Goal: Task Accomplishment & Management: Complete application form

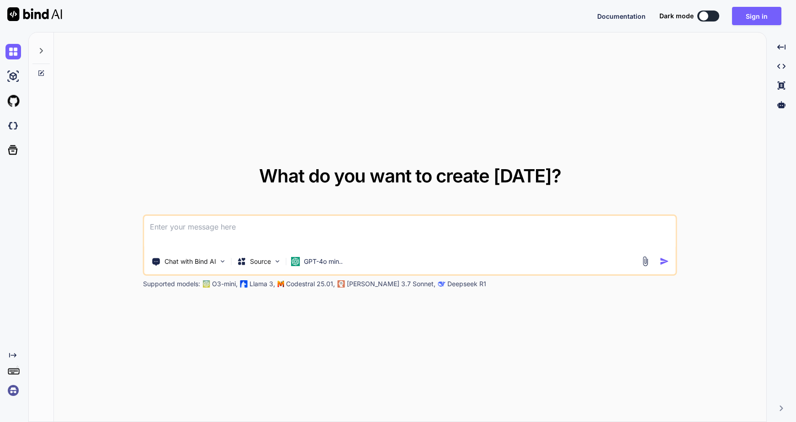
click at [348, 228] on textarea at bounding box center [409, 233] width 531 height 34
paste textarea
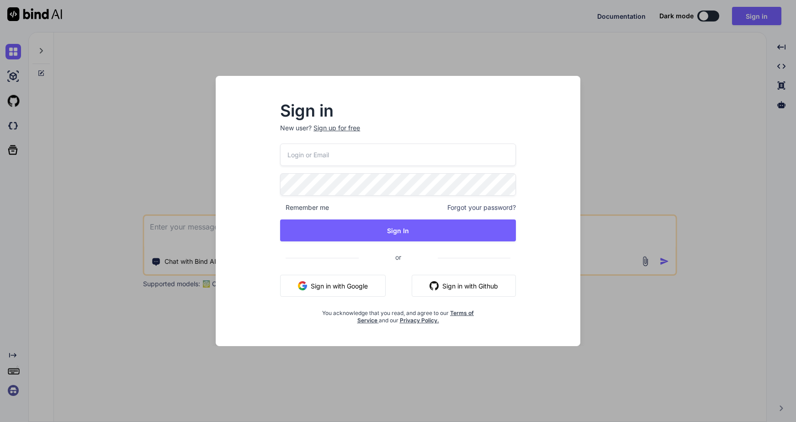
click at [345, 128] on div "Sign up for free" at bounding box center [336, 127] width 47 height 9
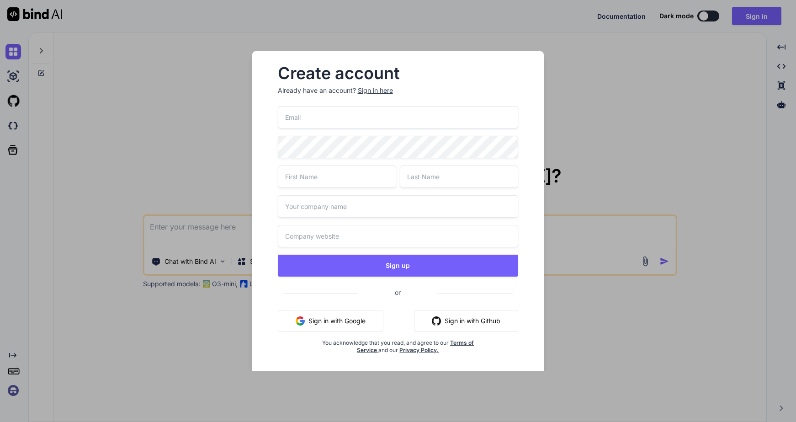
click at [356, 114] on input "email" at bounding box center [398, 117] width 241 height 22
type input "[EMAIL_ADDRESS][DOMAIN_NAME]"
click at [309, 176] on input "text" at bounding box center [337, 176] width 118 height 22
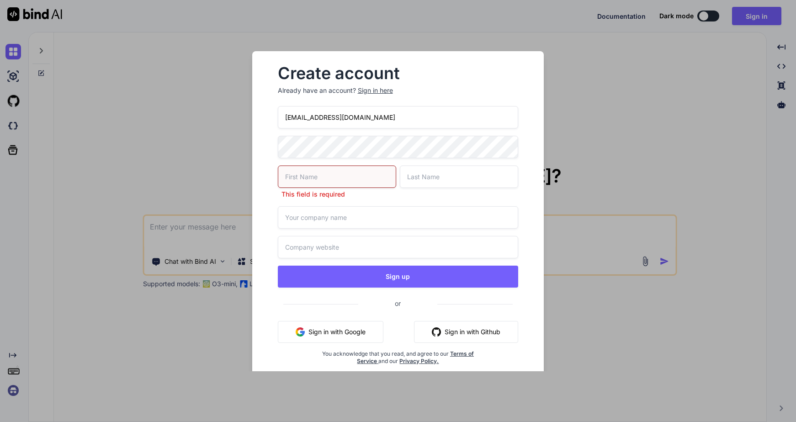
click at [330, 191] on div "This field is required" at bounding box center [337, 181] width 118 height 33
type input "HLX"
click at [419, 177] on input "text" at bounding box center [459, 176] width 118 height 22
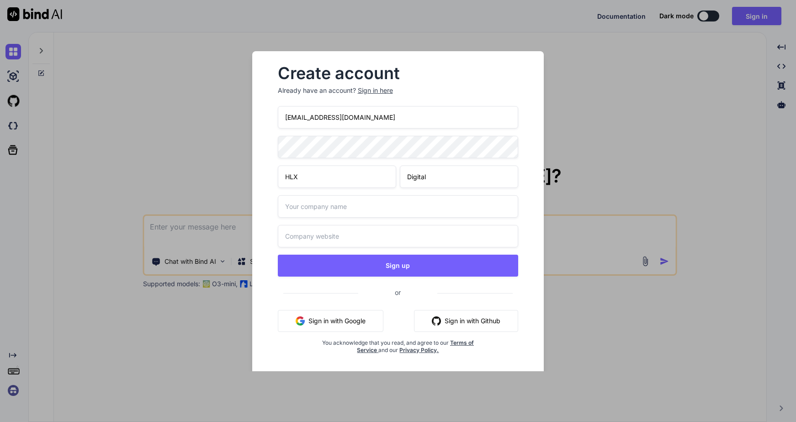
type input "Digital"
click at [392, 200] on input "text" at bounding box center [398, 206] width 241 height 22
type input "HLX"
click at [358, 235] on input "text" at bounding box center [398, 236] width 241 height 22
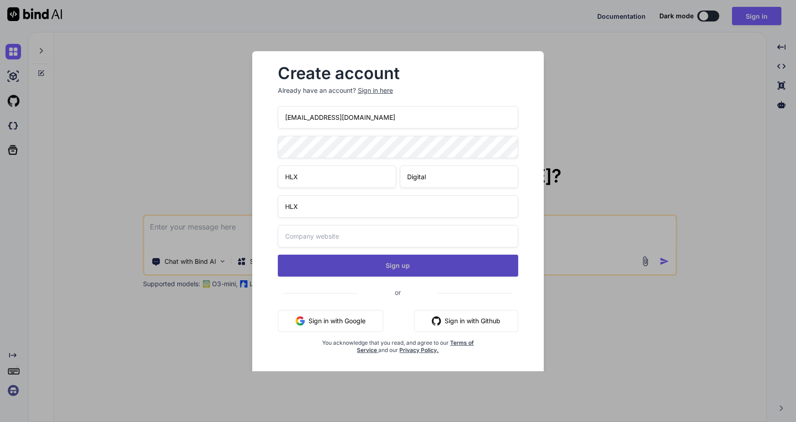
click at [372, 267] on button "Sign up" at bounding box center [398, 266] width 241 height 22
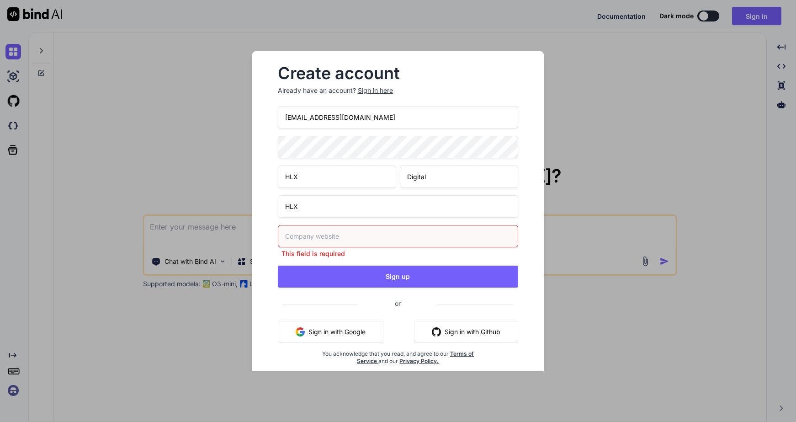
click at [378, 243] on input "text" at bounding box center [398, 236] width 241 height 22
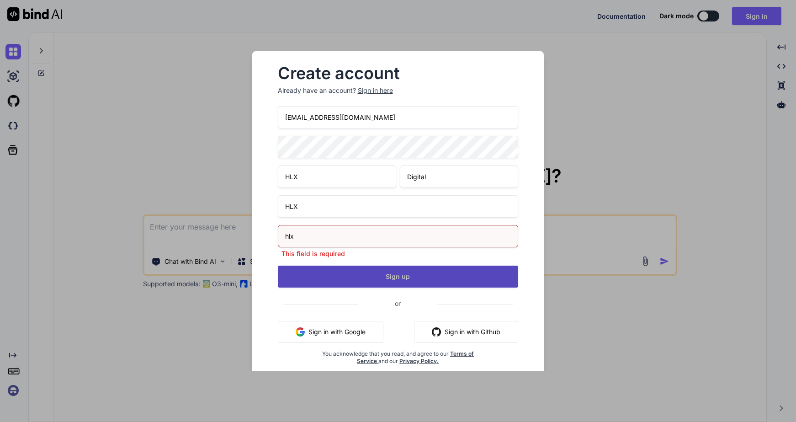
type input "hlx"
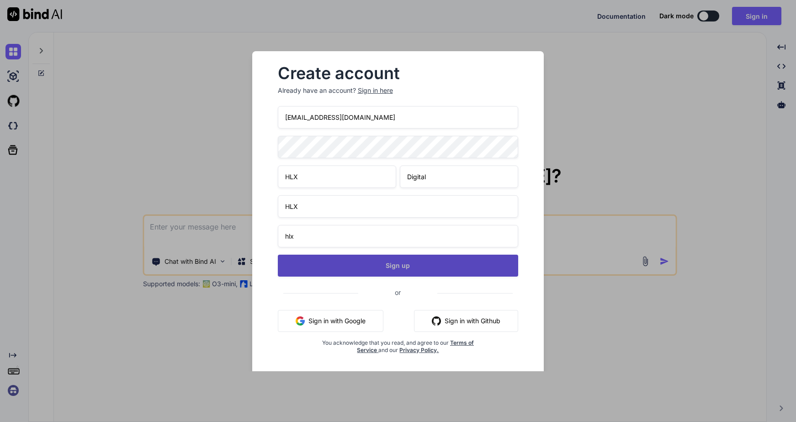
click at [372, 283] on div "[EMAIL_ADDRESS][DOMAIN_NAME] HLX Digital HLX hlx Sign up or Sign in with Google…" at bounding box center [398, 241] width 241 height 270
click at [384, 266] on button "Sign up" at bounding box center [398, 266] width 241 height 22
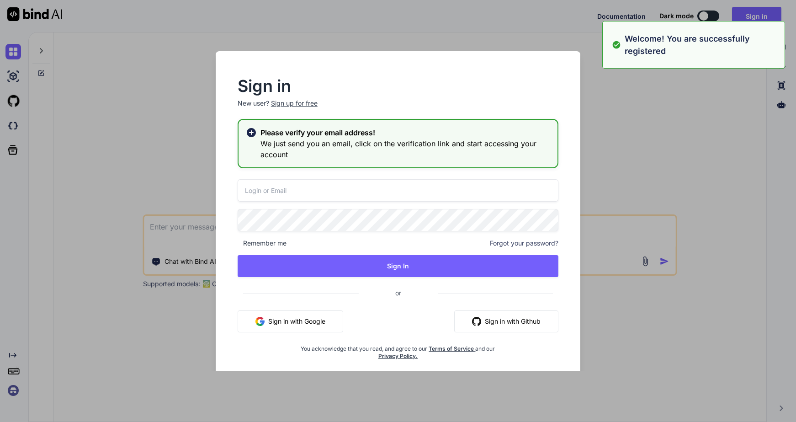
type input "[EMAIL_ADDRESS][DOMAIN_NAME]"
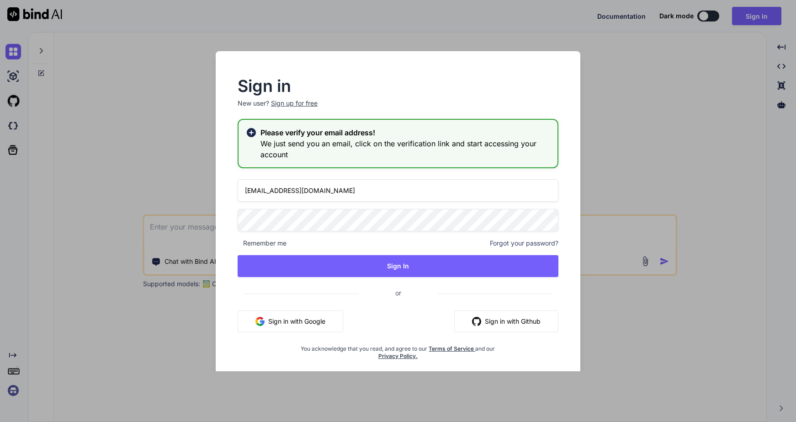
click at [563, 31] on div "Sign in New user? Sign up for free Please verify your email address! We just se…" at bounding box center [398, 211] width 796 height 422
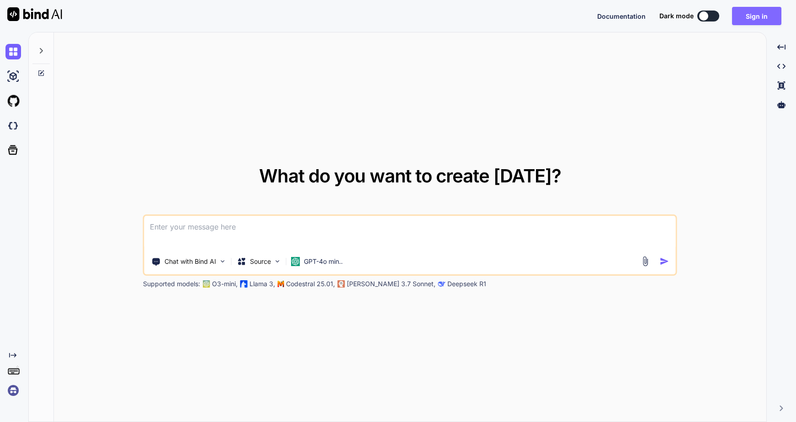
click at [743, 15] on button "Sign in" at bounding box center [756, 16] width 49 height 18
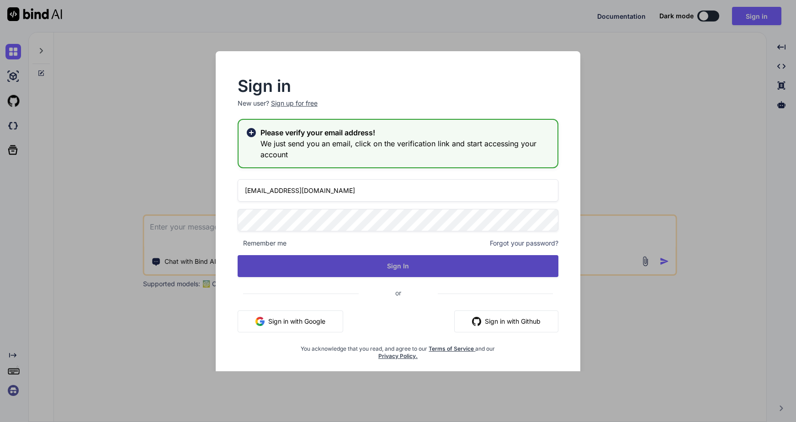
click at [363, 260] on button "Sign In" at bounding box center [398, 266] width 321 height 22
click at [386, 265] on button "Sign In" at bounding box center [398, 266] width 321 height 22
